Goal: Task Accomplishment & Management: Manage account settings

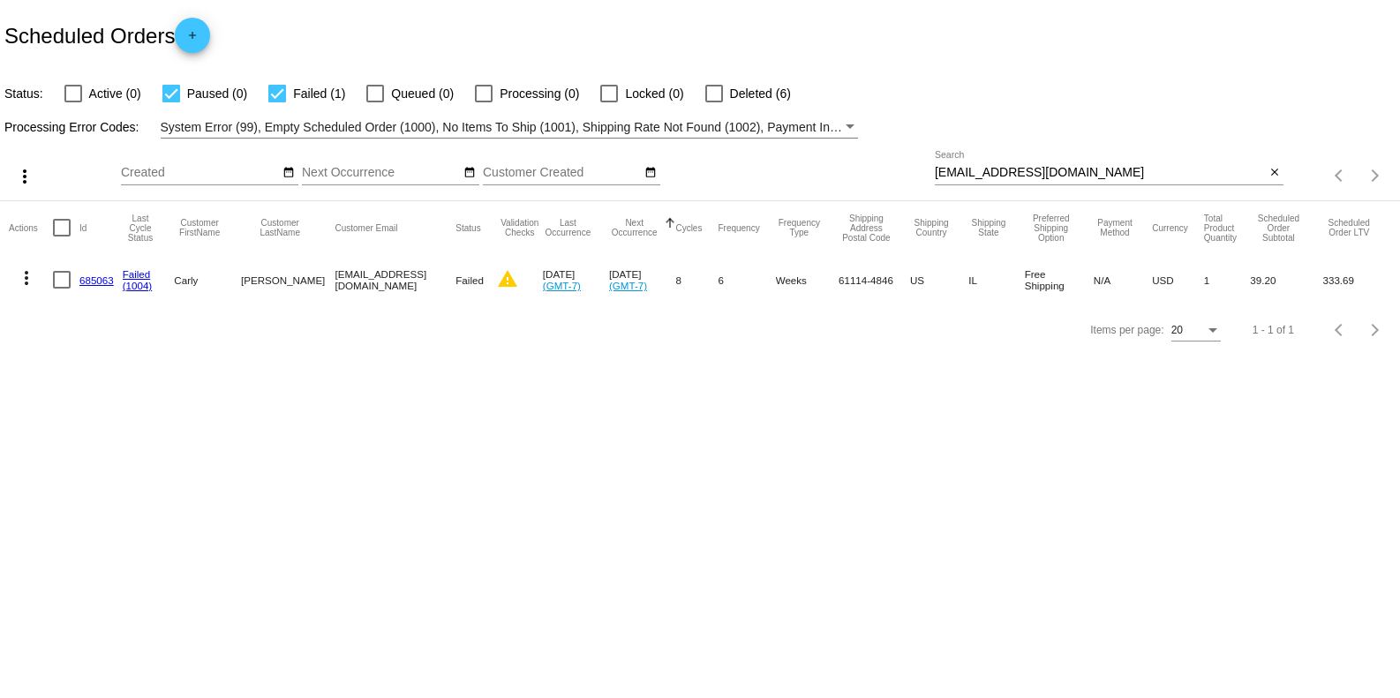
click at [1101, 155] on div "carly.groves03@gmail.com Search" at bounding box center [1100, 168] width 330 height 34
click at [1098, 166] on input "carly.groves03@gmail.com" at bounding box center [1100, 173] width 330 height 14
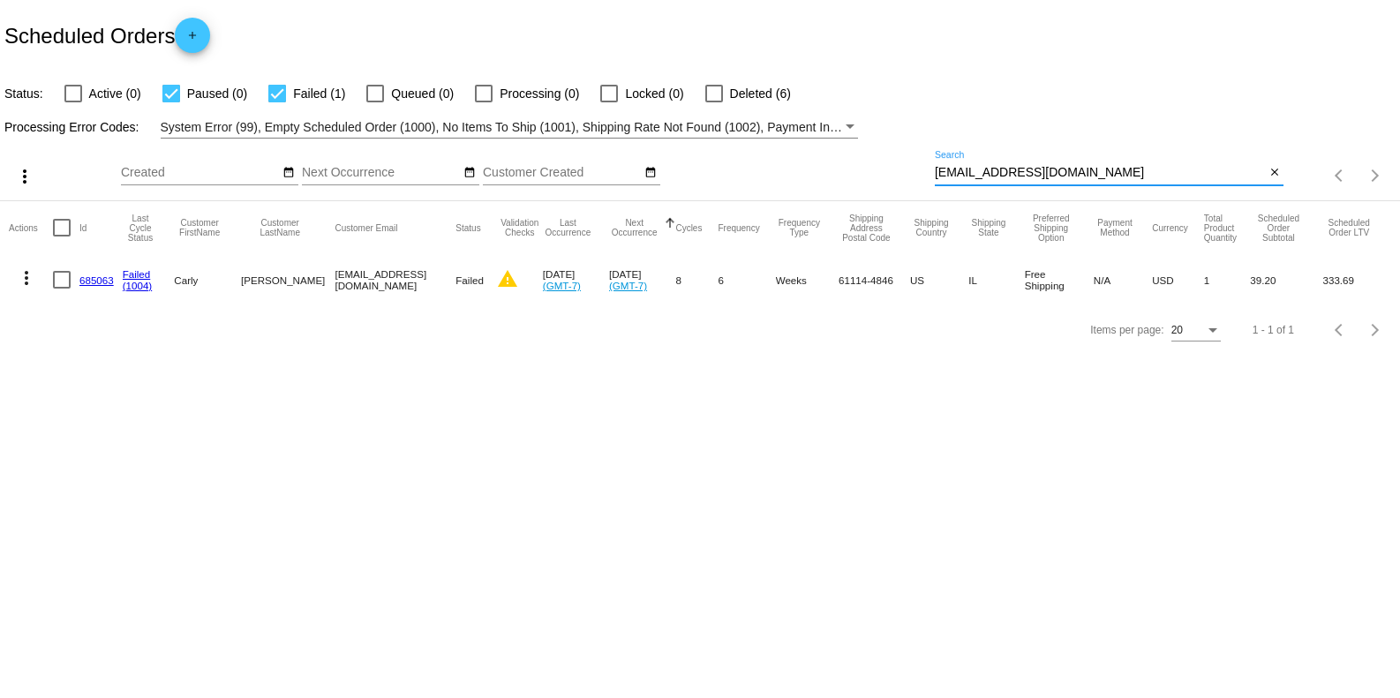
click at [1098, 166] on input "carly.groves03@gmail.com" at bounding box center [1100, 173] width 330 height 14
paste input "rebekahstoker74"
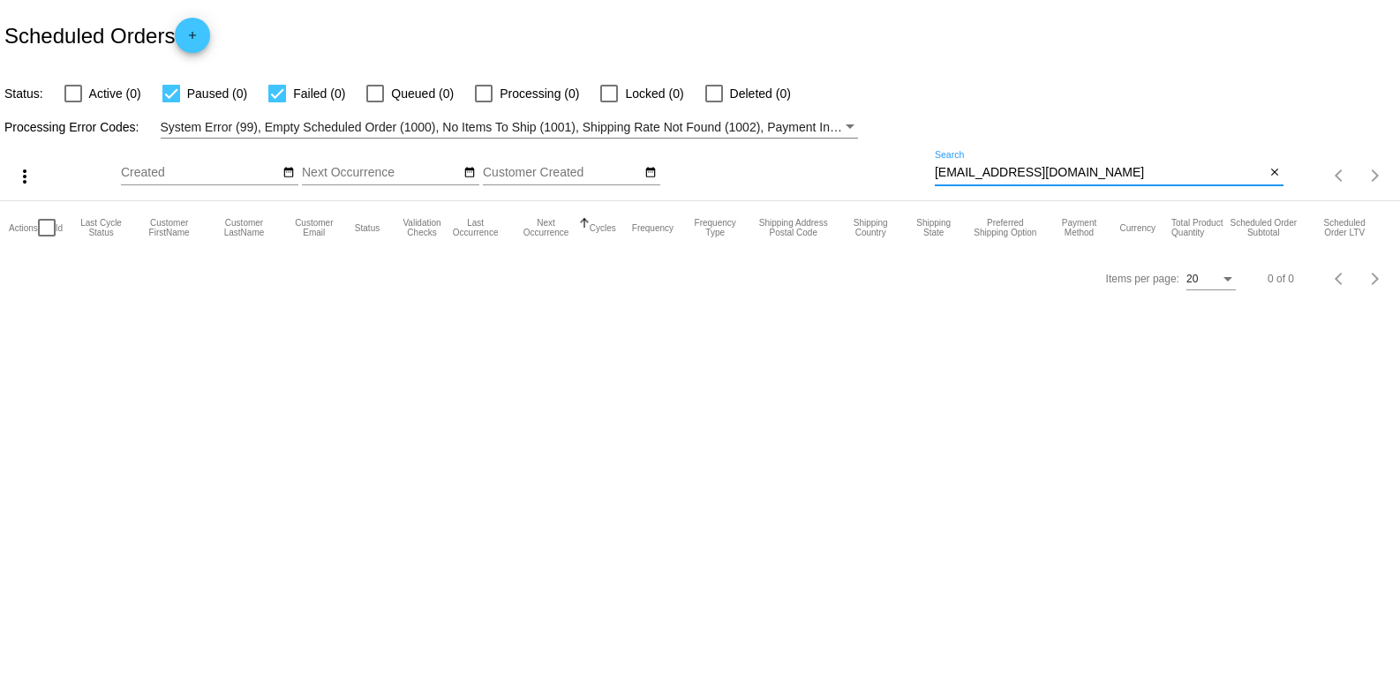
type input "[EMAIL_ADDRESS][DOMAIN_NAME]"
click at [103, 274] on div "Items per page: 20 0 of 0" at bounding box center [700, 278] width 1400 height 49
click at [10, 252] on mat-header-cell "Actions" at bounding box center [23, 227] width 29 height 53
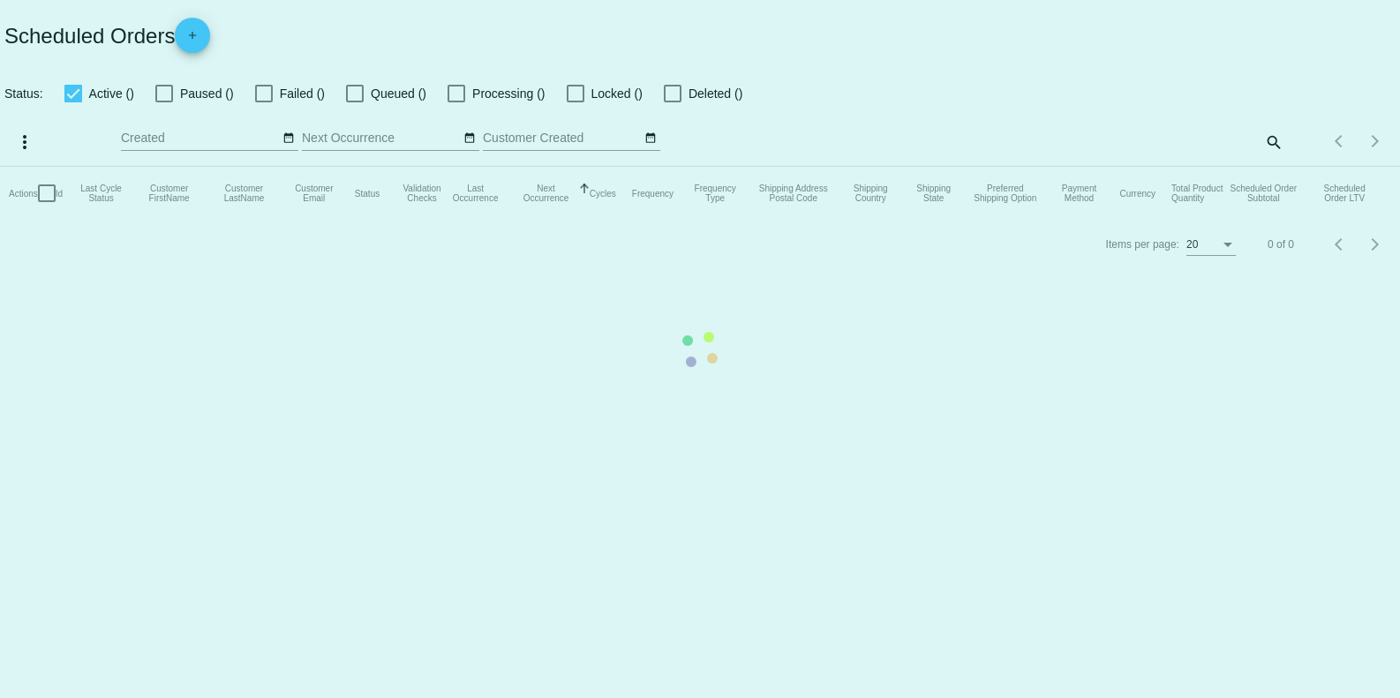
checkbox input "false"
checkbox input "true"
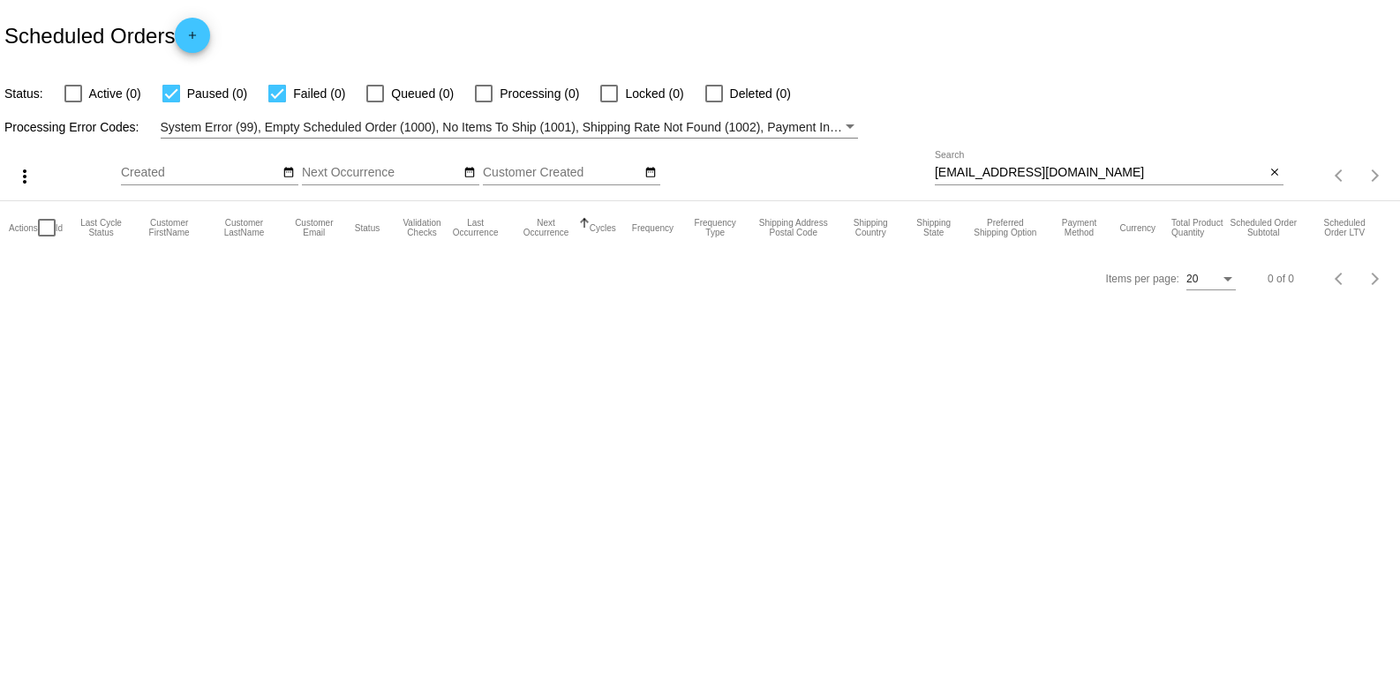
click at [1093, 169] on input "[EMAIL_ADDRESS][DOMAIN_NAME]" at bounding box center [1100, 173] width 330 height 14
